Goal: Answer question/provide support: Share knowledge or assist other users

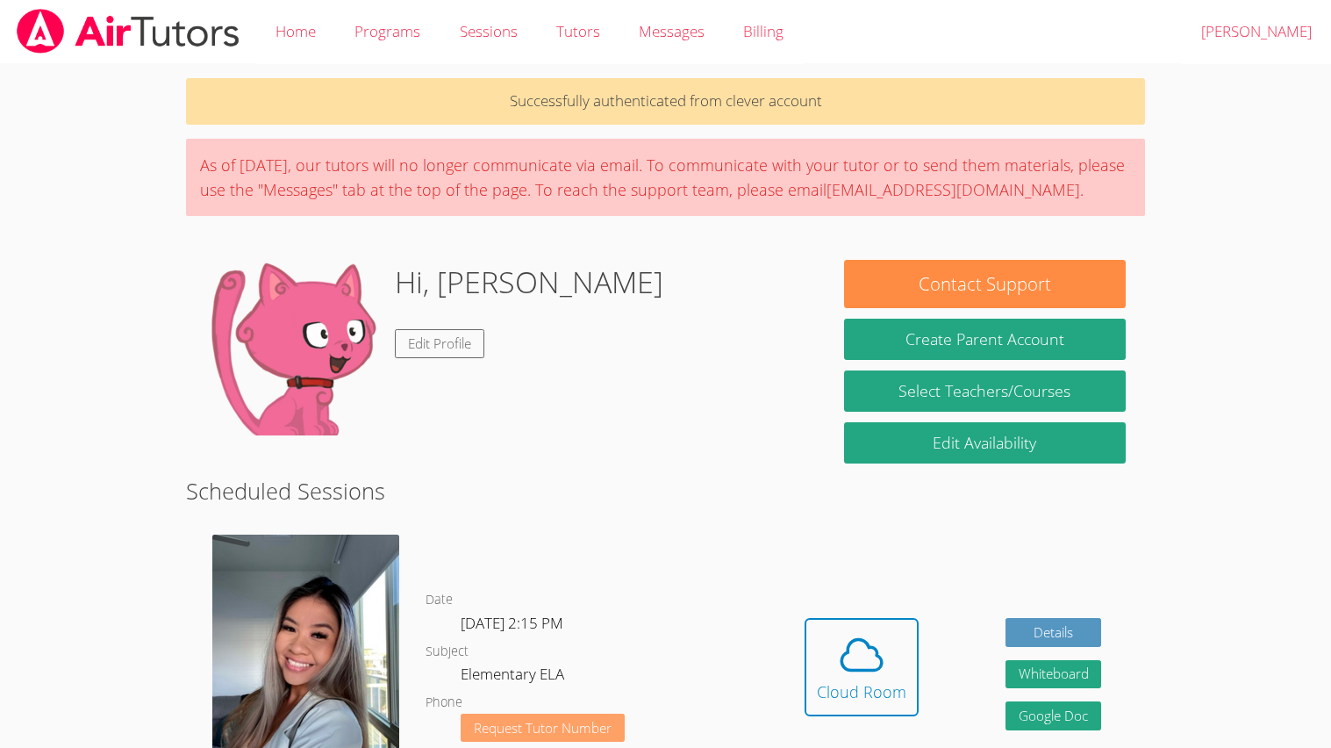
click at [579, 640] on span "Request Tutor Number" at bounding box center [543, 727] width 138 height 13
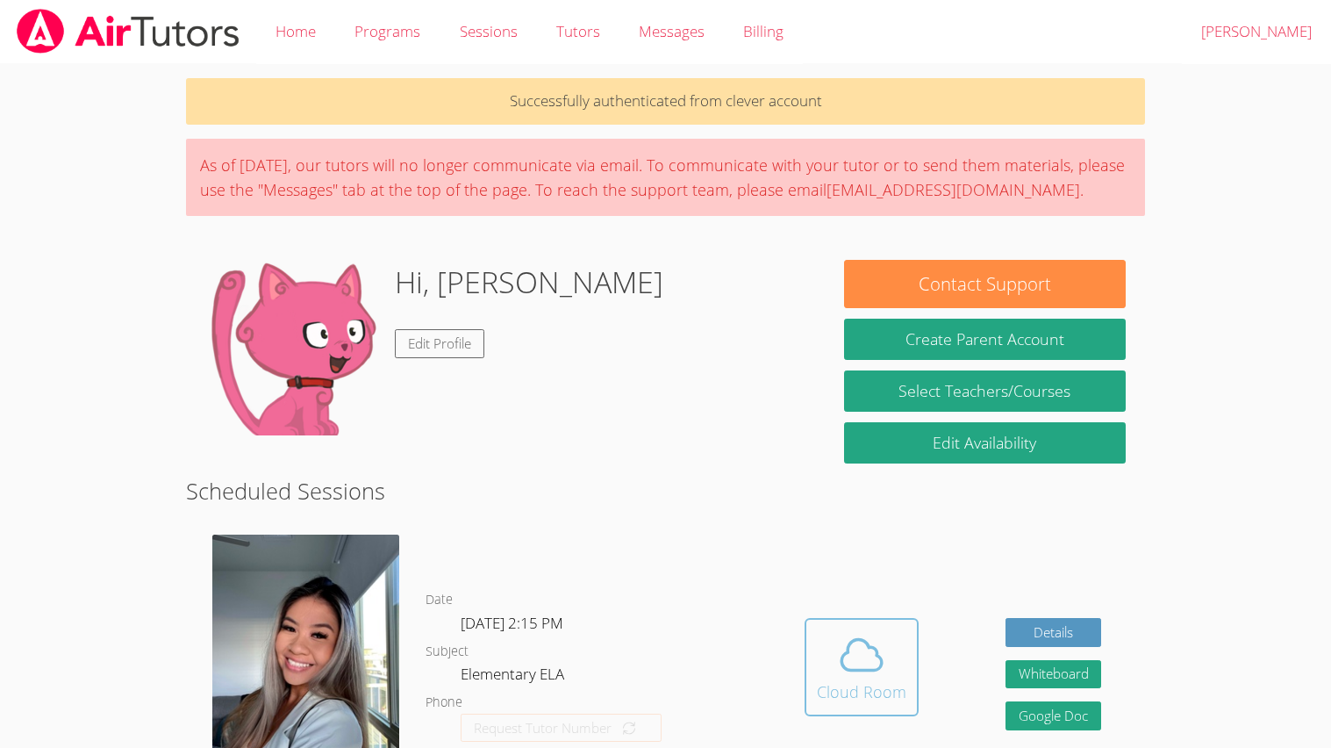
click at [848, 640] on icon at bounding box center [861, 654] width 49 height 49
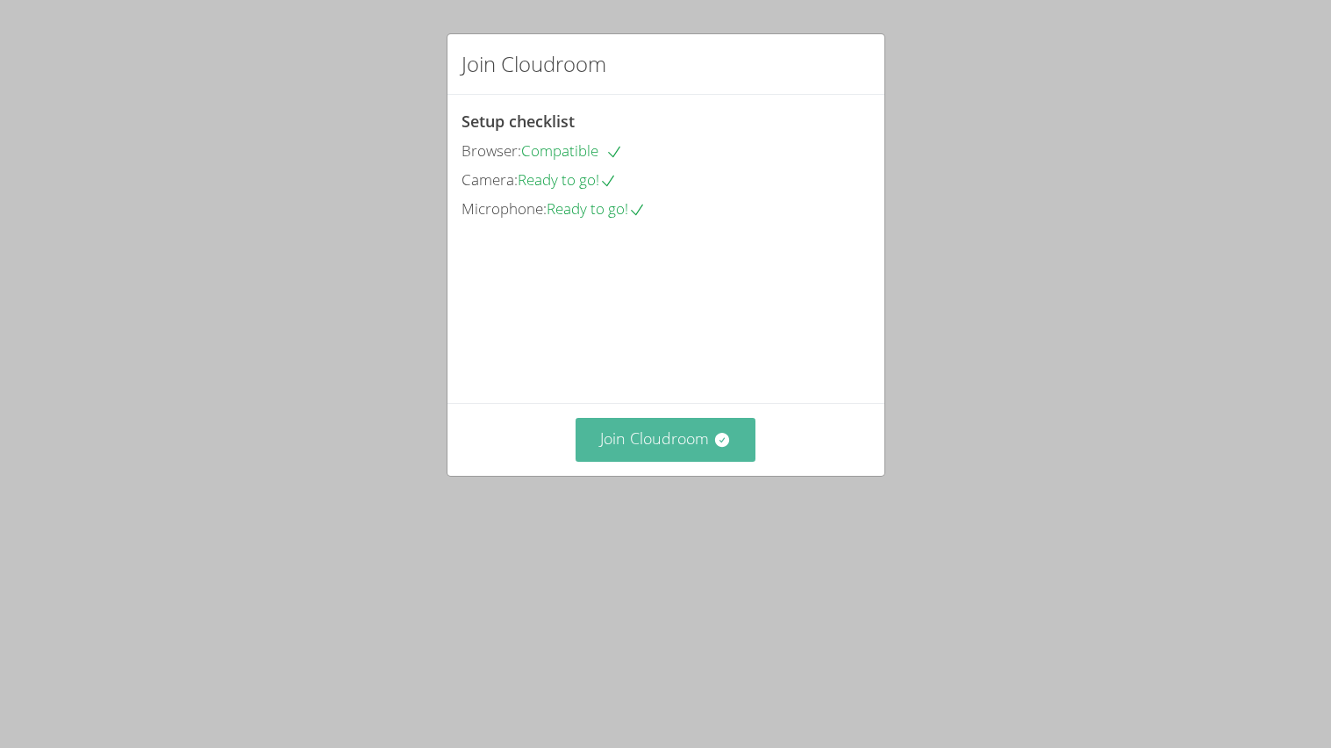
click at [659, 461] on button "Join Cloudroom" at bounding box center [666, 439] width 180 height 43
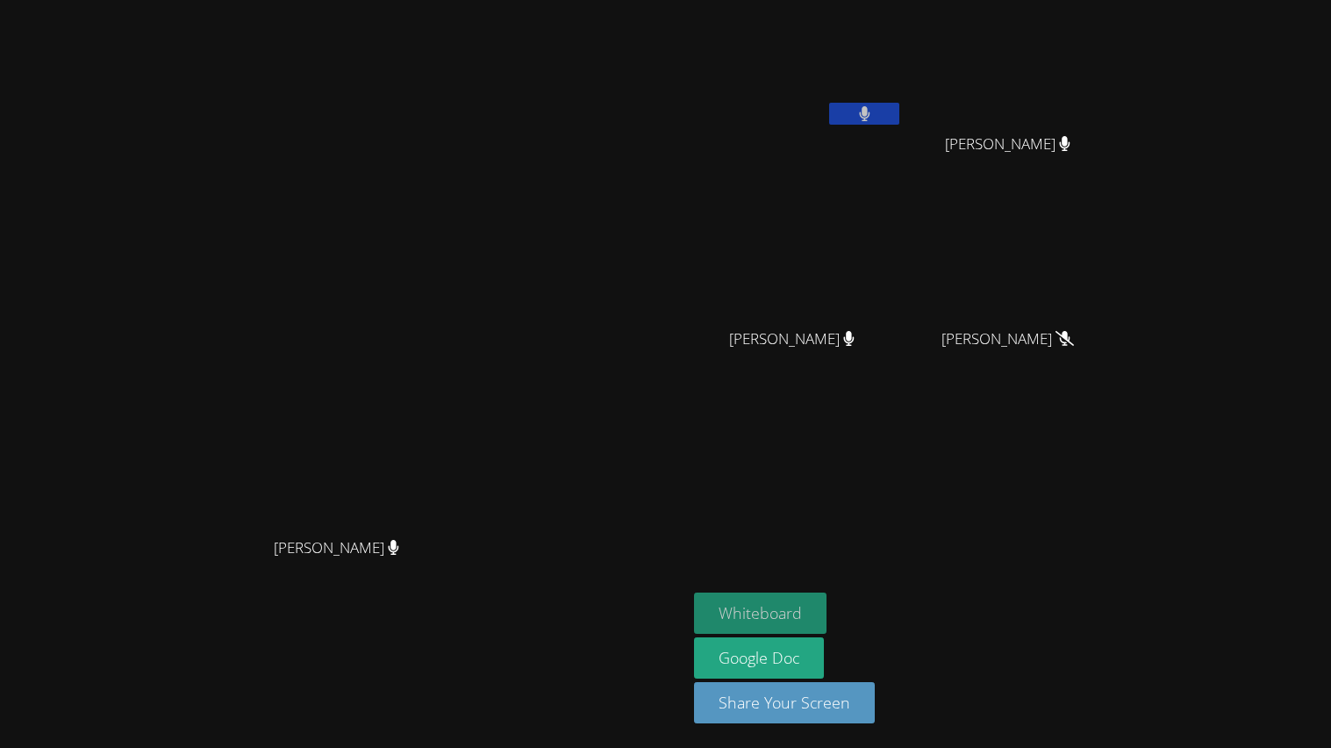
click at [827, 624] on button "Whiteboard" at bounding box center [760, 612] width 132 height 41
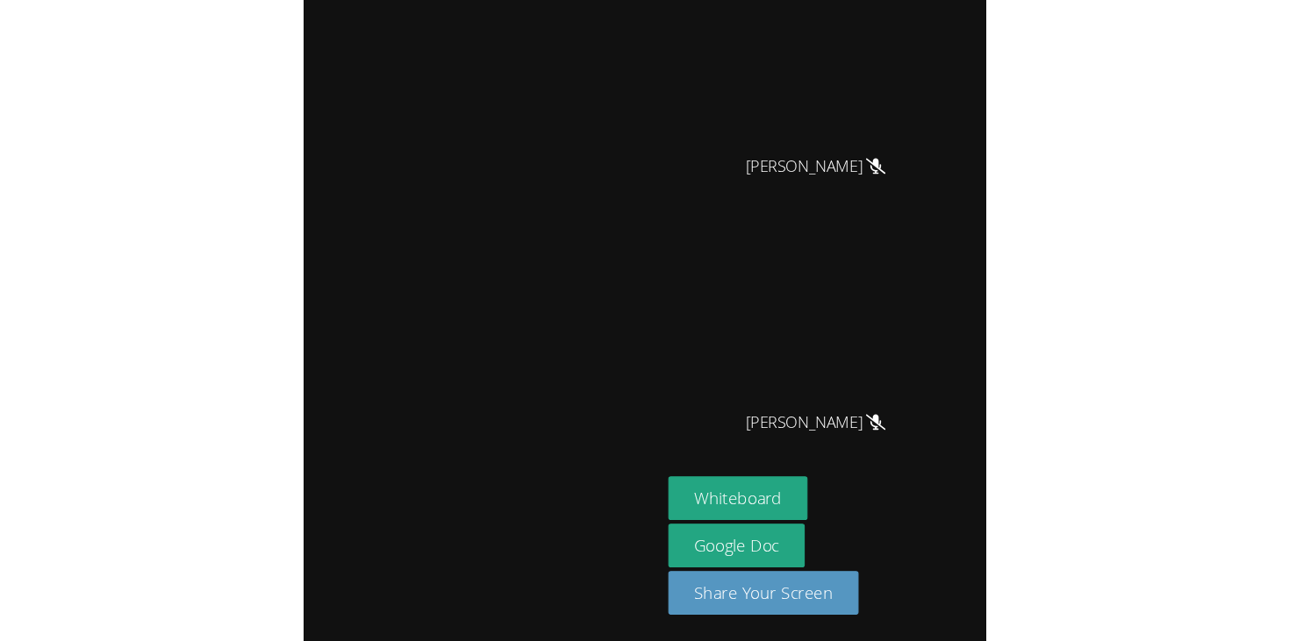
scroll to position [479, 0]
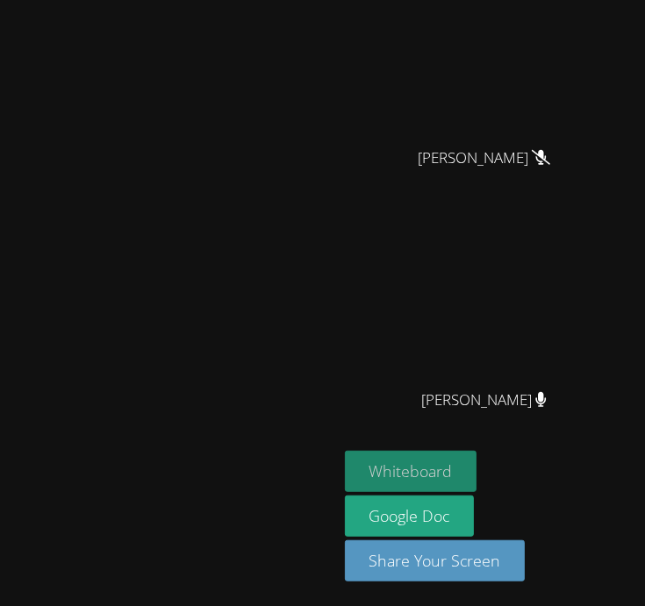
click at [414, 492] on button "Whiteboard" at bounding box center [411, 471] width 132 height 41
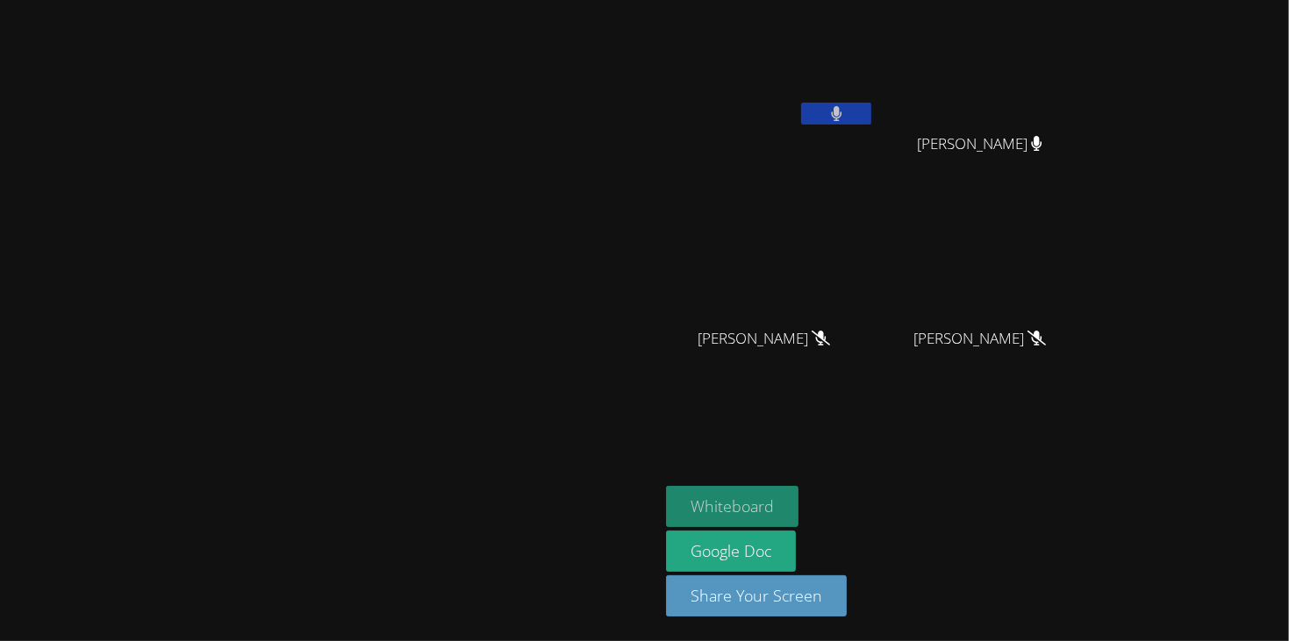
scroll to position [0, 0]
click at [871, 119] on button at bounding box center [836, 114] width 70 height 22
click at [369, 410] on video at bounding box center [329, 285] width 263 height 363
click at [462, 382] on video at bounding box center [329, 285] width 263 height 363
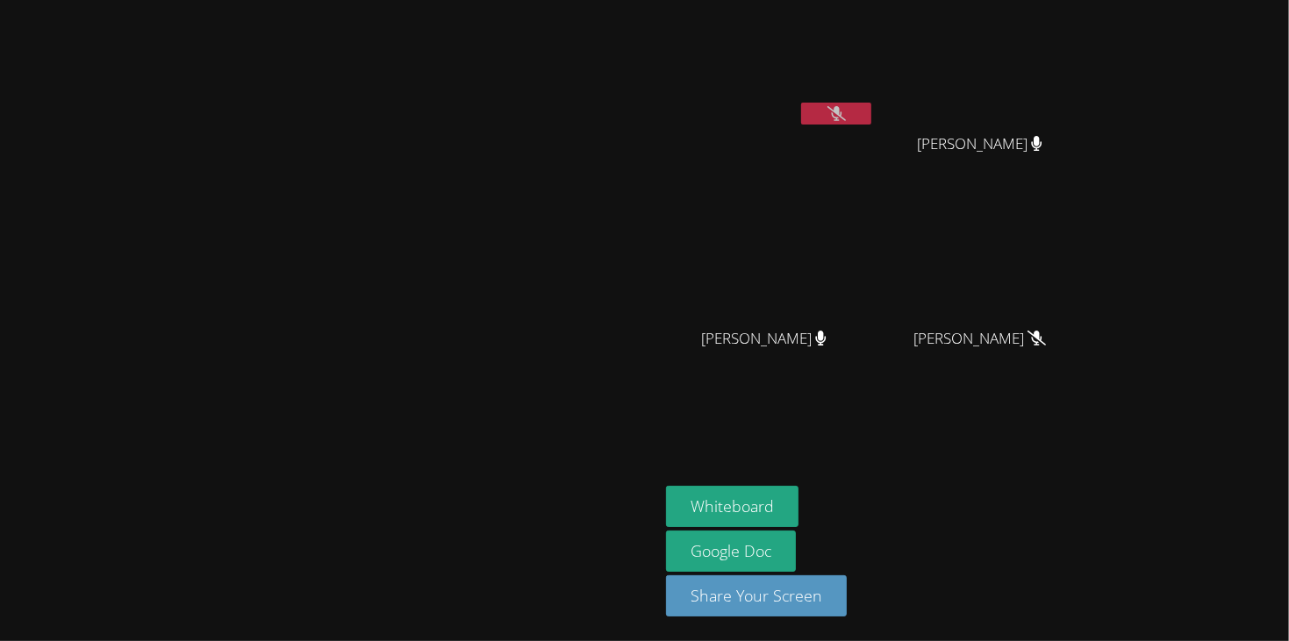
drag, startPoint x: 563, startPoint y: 385, endPoint x: 380, endPoint y: 93, distance: 344.9
click at [380, 104] on video at bounding box center [329, 285] width 263 height 363
click at [875, 53] on video at bounding box center [770, 66] width 209 height 118
click at [846, 106] on icon at bounding box center [836, 113] width 18 height 15
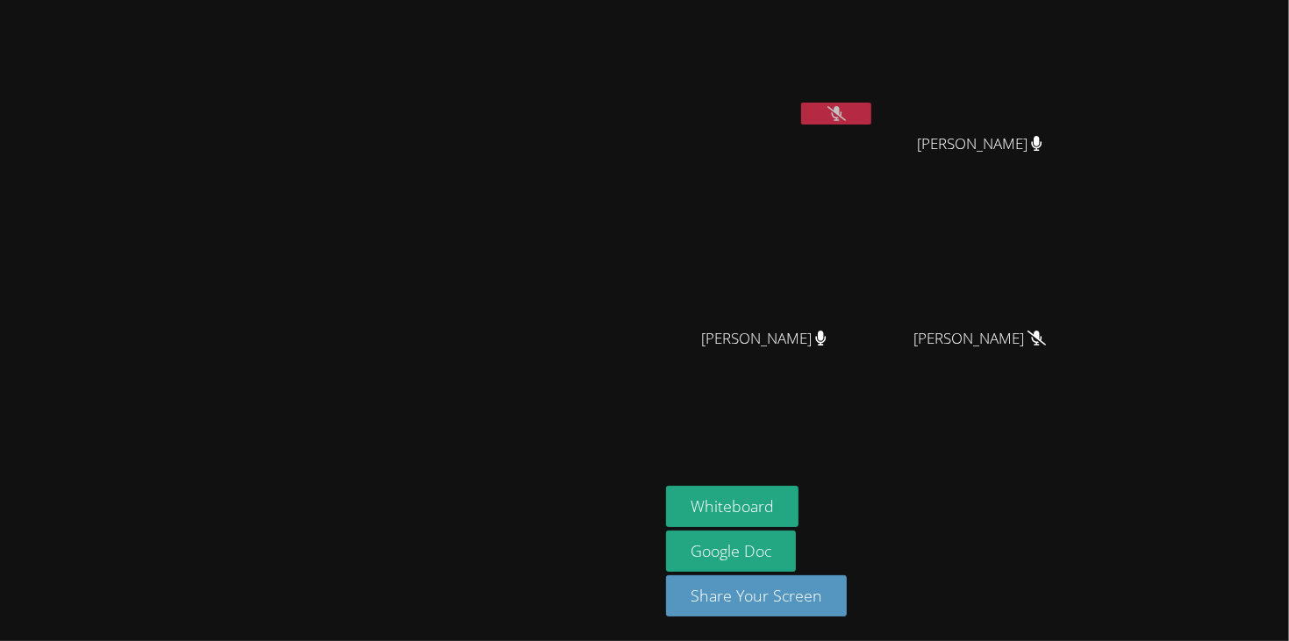
click at [846, 107] on icon at bounding box center [836, 113] width 18 height 15
click at [871, 103] on button at bounding box center [836, 114] width 70 height 22
click at [875, 97] on video at bounding box center [770, 66] width 209 height 118
click at [841, 111] on icon at bounding box center [836, 113] width 11 height 15
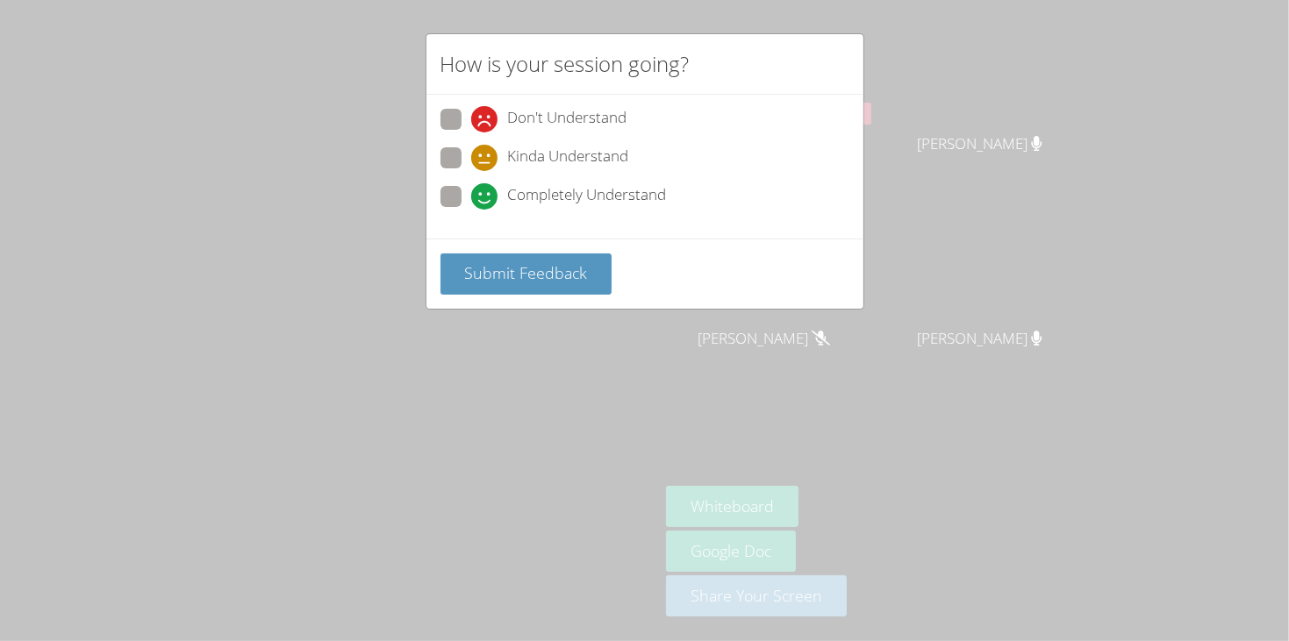
click at [471, 171] on span at bounding box center [471, 171] width 0 height 0
click at [471, 160] on input "Kinda Understand" at bounding box center [478, 154] width 15 height 15
radio input "true"
click at [471, 210] on span at bounding box center [471, 210] width 0 height 0
click at [471, 186] on input "Completely Understand" at bounding box center [478, 193] width 15 height 15
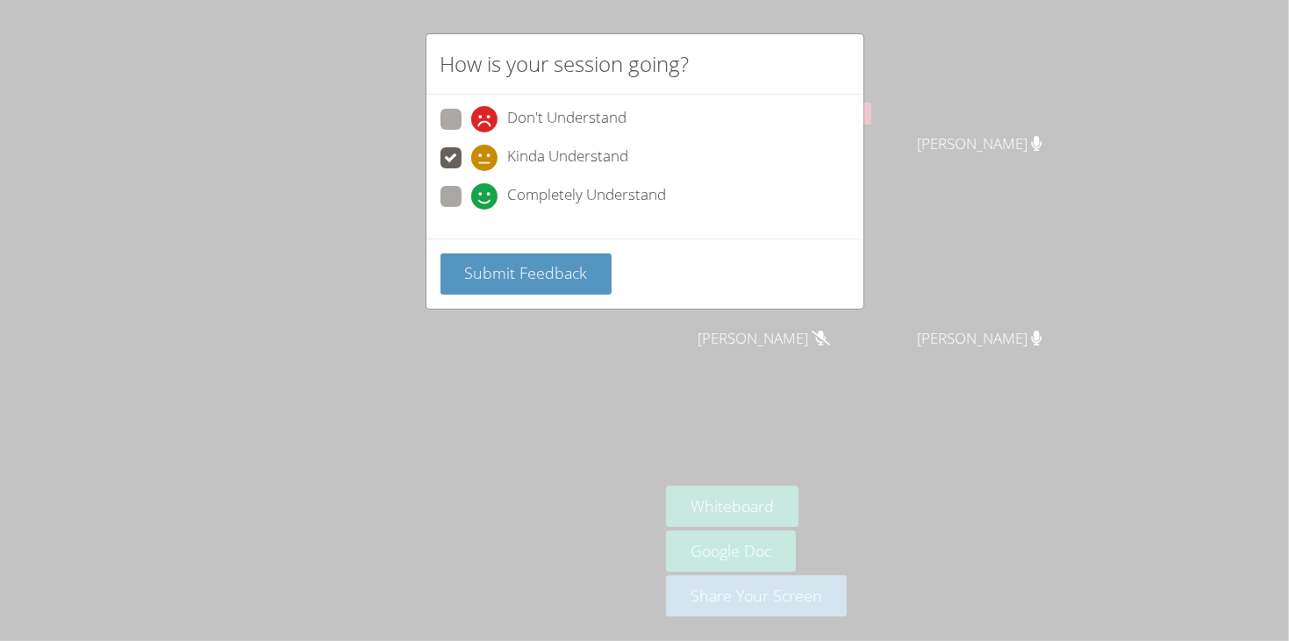
radio input "true"
click at [471, 171] on span at bounding box center [471, 171] width 0 height 0
click at [471, 151] on input "Kinda Understand" at bounding box center [478, 154] width 15 height 15
radio input "true"
click at [534, 279] on span "Submit Feedback" at bounding box center [525, 272] width 123 height 21
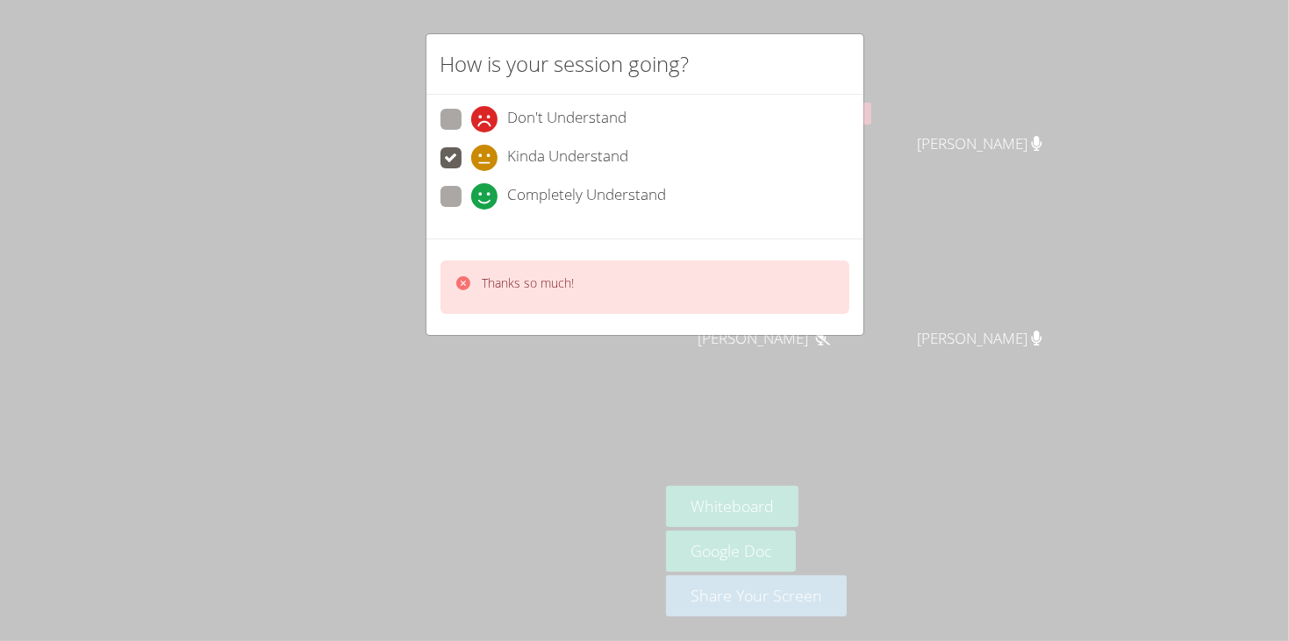
click at [471, 210] on span at bounding box center [471, 210] width 0 height 0
click at [471, 188] on input "Completely Understand" at bounding box center [478, 193] width 15 height 15
radio input "true"
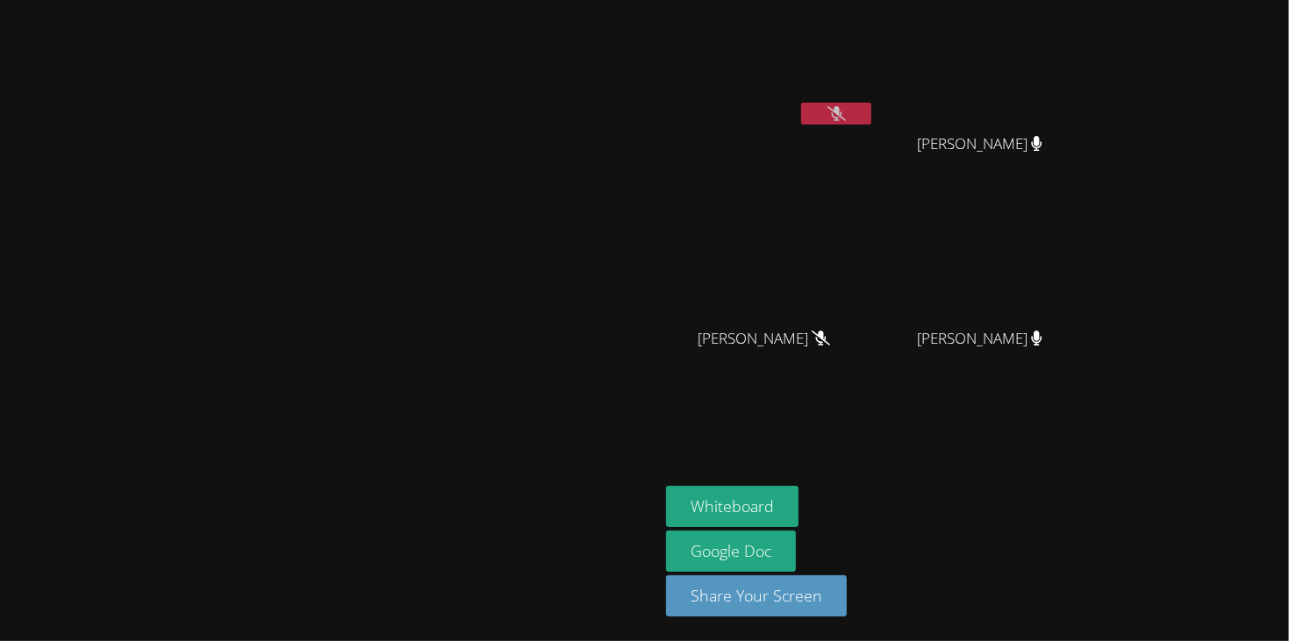
click at [462, 180] on video at bounding box center [329, 285] width 263 height 363
